Goal: Task Accomplishment & Management: Manage account settings

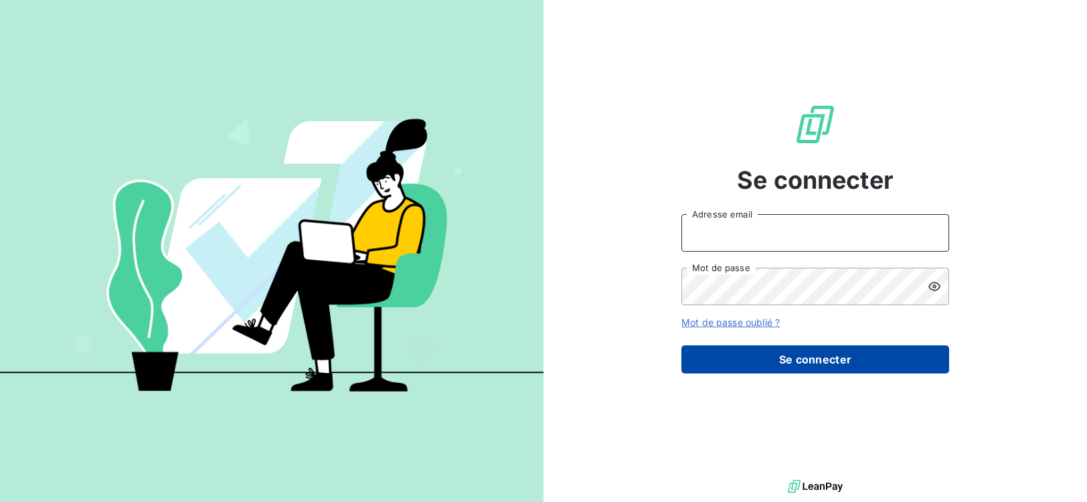
type input "[EMAIL_ADDRESS][DOMAIN_NAME]"
click at [802, 359] on button "Se connecter" at bounding box center [815, 359] width 268 height 28
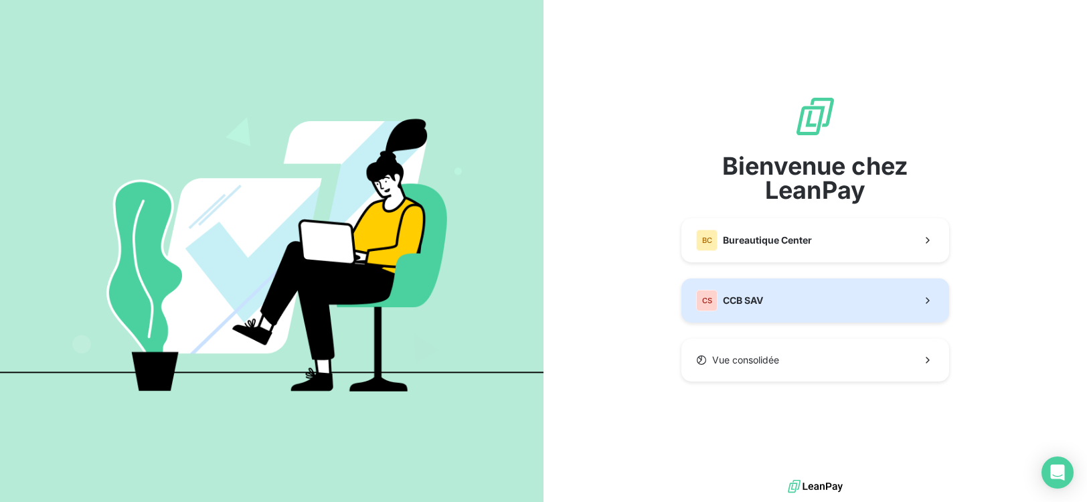
click at [800, 304] on button "CS CCB SAV" at bounding box center [815, 300] width 268 height 44
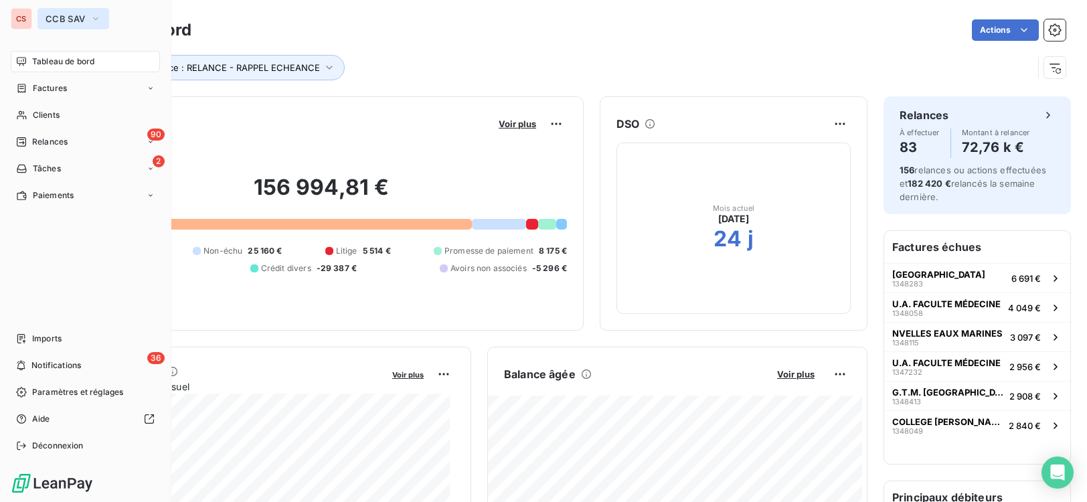
click at [96, 20] on icon "button" at bounding box center [95, 18] width 11 height 13
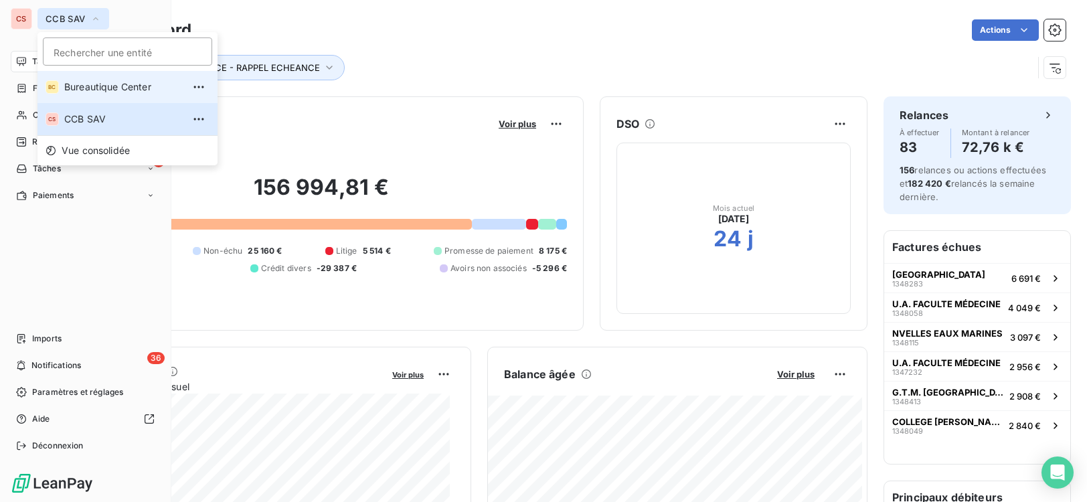
click at [125, 90] on span "Bureautique Center" at bounding box center [123, 86] width 118 height 13
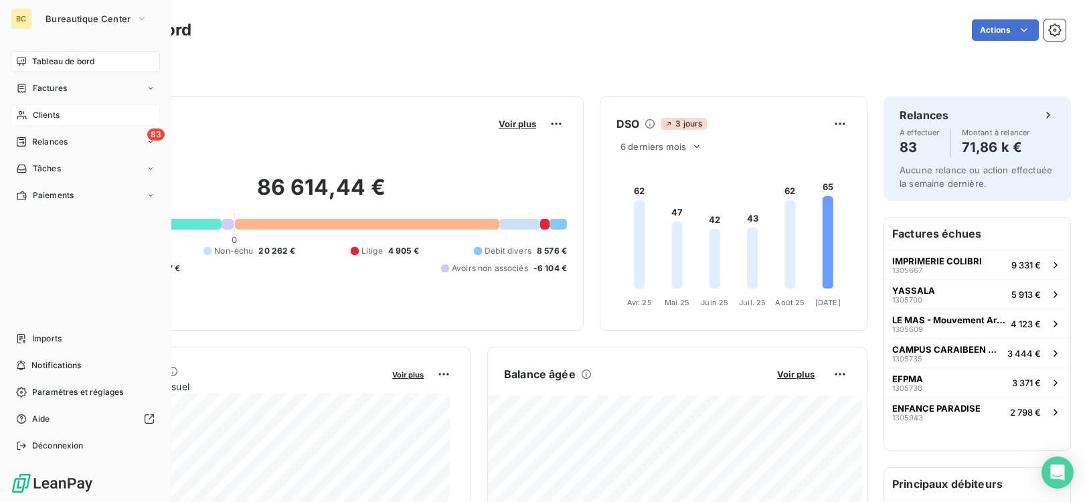
click at [58, 114] on span "Clients" at bounding box center [46, 115] width 27 height 12
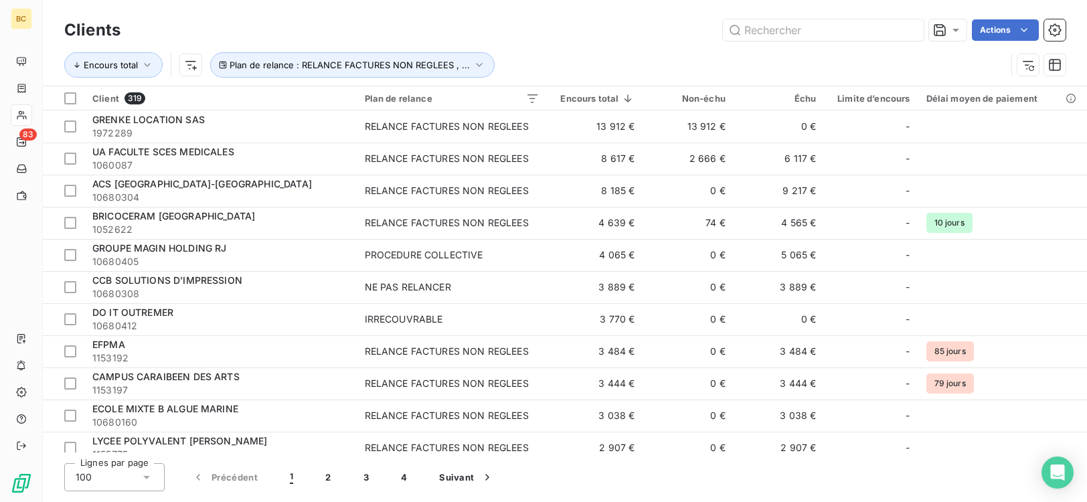
click at [526, 478] on div "Lignes par page 100 Précédent 1 2 3 4 Suivant" at bounding box center [564, 477] width 1001 height 28
